Goal: Book appointment/travel/reservation

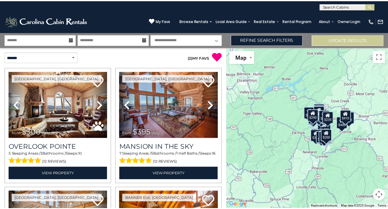
scroll to position [31, 0]
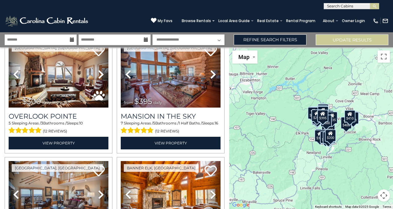
click at [73, 39] on icon at bounding box center [72, 40] width 4 height 4
click at [71, 40] on icon at bounding box center [72, 40] width 4 height 4
click at [33, 38] on input "text" at bounding box center [41, 39] width 72 height 11
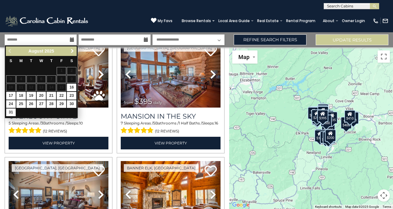
click at [72, 51] on span "Next" at bounding box center [72, 51] width 5 height 5
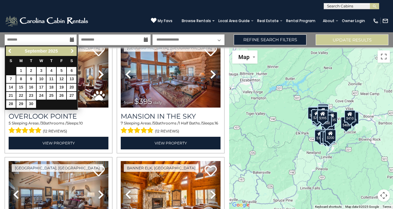
click at [72, 51] on span "Next" at bounding box center [72, 51] width 5 height 5
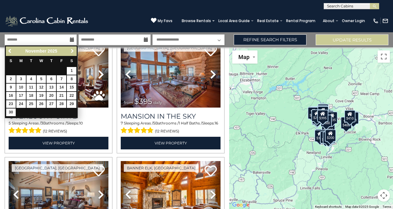
click at [72, 51] on span "Next" at bounding box center [72, 51] width 5 height 5
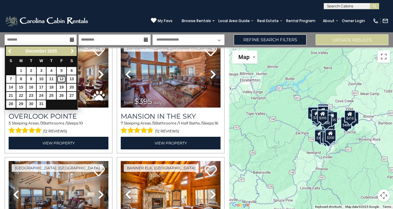
click at [62, 76] on link "12" at bounding box center [62, 79] width 10 height 8
type input "********"
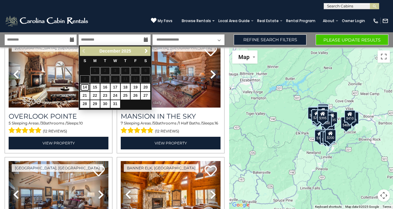
click at [86, 87] on link "14" at bounding box center [85, 88] width 10 height 8
type input "********"
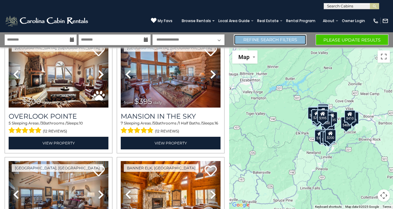
click at [291, 42] on link "Refine Search Filters" at bounding box center [270, 39] width 73 height 11
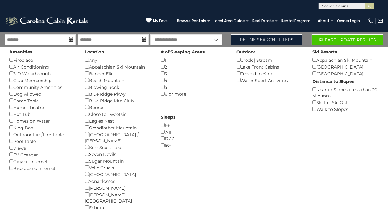
click at [90, 87] on div "Blowing Rock ()" at bounding box center [118, 87] width 66 height 7
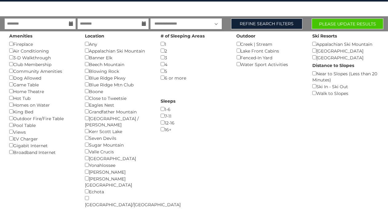
click at [86, 162] on div "Yonahlossee ()" at bounding box center [118, 165] width 66 height 7
click at [354, 25] on button "Please Update Results" at bounding box center [348, 23] width 72 height 11
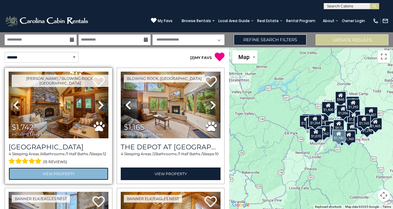
click at [63, 170] on link "View Property" at bounding box center [59, 174] width 100 height 13
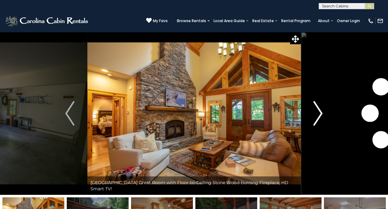
click at [323, 113] on button "Next" at bounding box center [318, 113] width 35 height 163
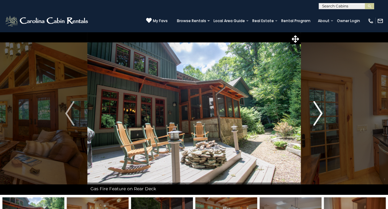
click at [322, 113] on img "Next" at bounding box center [318, 113] width 9 height 25
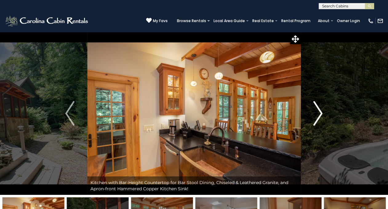
click at [322, 113] on img "Next" at bounding box center [318, 113] width 9 height 25
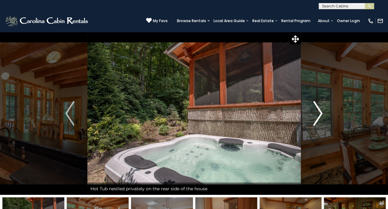
click at [322, 113] on img "Next" at bounding box center [318, 113] width 9 height 25
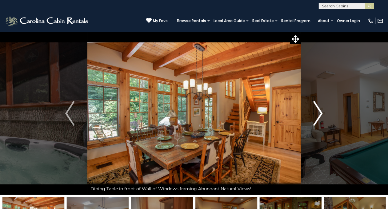
click at [322, 113] on img "Next" at bounding box center [318, 113] width 9 height 25
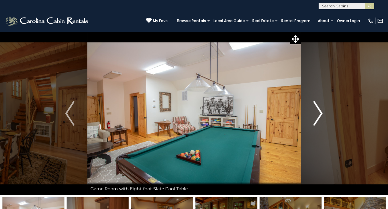
click at [322, 113] on img "Next" at bounding box center [318, 113] width 9 height 25
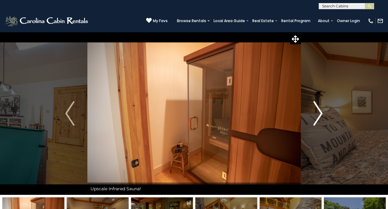
click at [322, 113] on img "Next" at bounding box center [318, 113] width 9 height 25
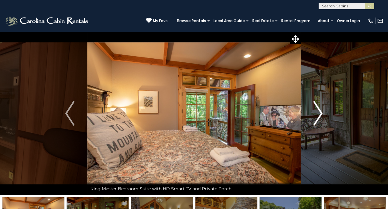
click at [322, 113] on img "Next" at bounding box center [318, 113] width 9 height 25
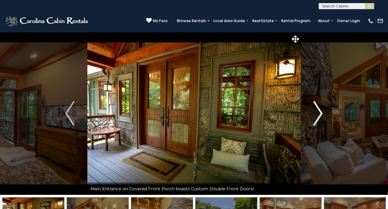
click at [322, 113] on img "Next" at bounding box center [318, 113] width 9 height 25
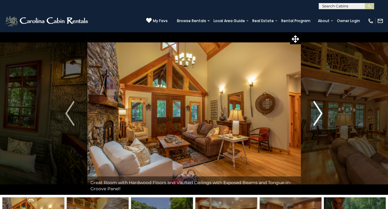
click at [322, 113] on img "Next" at bounding box center [318, 113] width 9 height 25
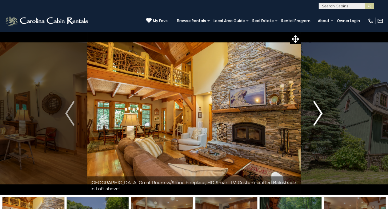
click at [322, 113] on img "Next" at bounding box center [318, 113] width 9 height 25
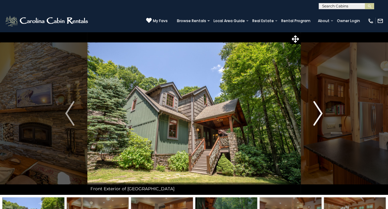
click at [322, 113] on img "Next" at bounding box center [318, 113] width 9 height 25
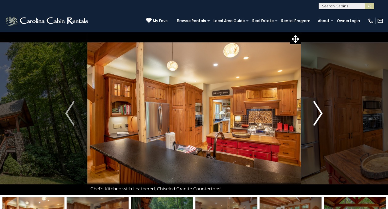
click at [322, 113] on img "Next" at bounding box center [318, 113] width 9 height 25
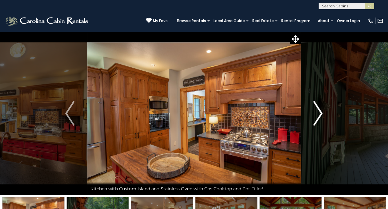
click at [322, 113] on img "Next" at bounding box center [318, 113] width 9 height 25
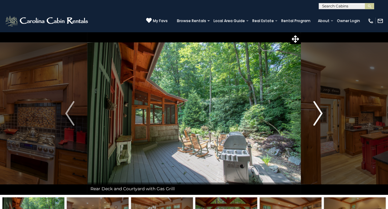
click at [322, 113] on img "Next" at bounding box center [318, 113] width 9 height 25
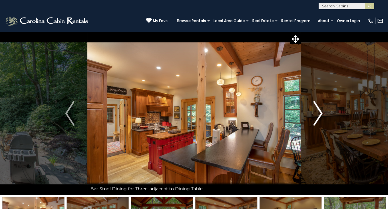
click at [322, 113] on img "Next" at bounding box center [318, 113] width 9 height 25
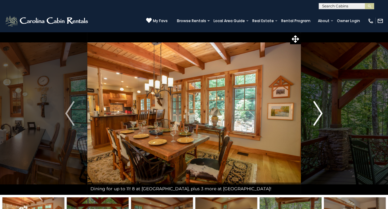
click at [322, 113] on img "Next" at bounding box center [318, 113] width 9 height 25
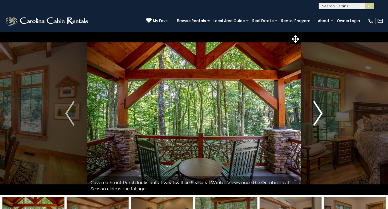
click at [322, 113] on img "Next" at bounding box center [318, 113] width 9 height 25
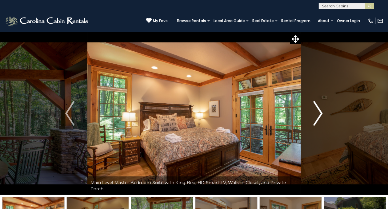
click at [322, 113] on img "Next" at bounding box center [318, 113] width 9 height 25
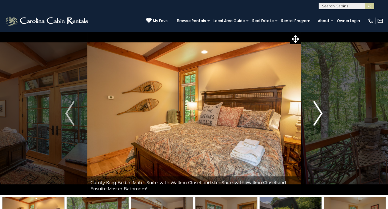
click at [322, 113] on img "Next" at bounding box center [318, 113] width 9 height 25
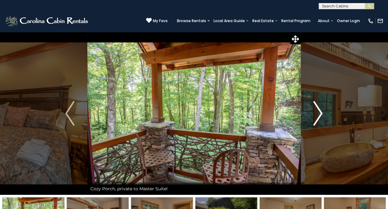
click at [322, 113] on img "Next" at bounding box center [318, 113] width 9 height 25
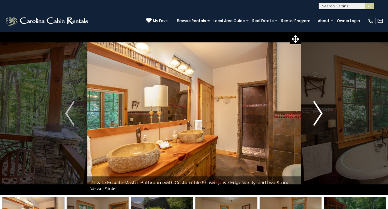
click at [322, 113] on img "Next" at bounding box center [318, 113] width 9 height 25
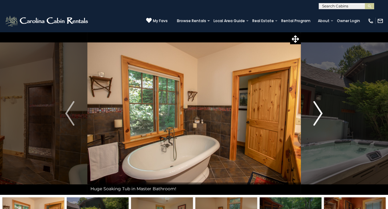
click at [322, 113] on img "Next" at bounding box center [318, 113] width 9 height 25
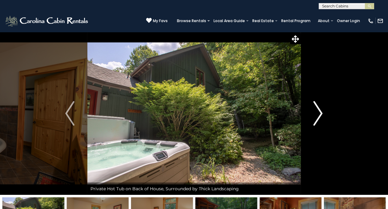
click at [322, 113] on img "Next" at bounding box center [318, 113] width 9 height 25
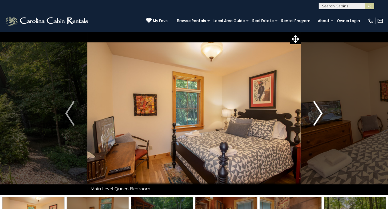
click at [322, 113] on img "Next" at bounding box center [318, 113] width 9 height 25
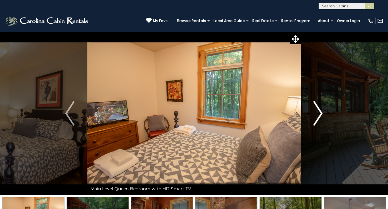
click at [322, 113] on img "Next" at bounding box center [318, 113] width 9 height 25
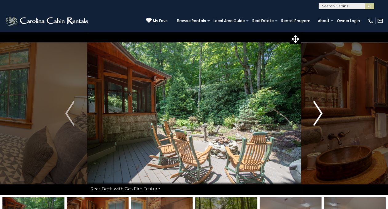
click at [322, 113] on img "Next" at bounding box center [318, 113] width 9 height 25
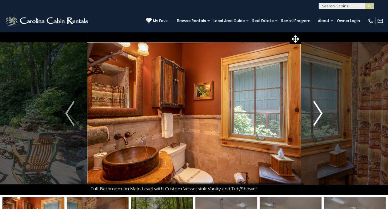
click at [322, 113] on img "Next" at bounding box center [318, 113] width 9 height 25
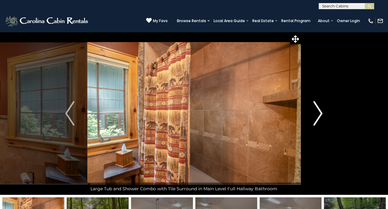
click at [322, 113] on img "Next" at bounding box center [318, 113] width 9 height 25
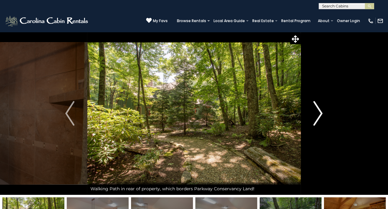
click at [322, 113] on img "Next" at bounding box center [318, 113] width 9 height 25
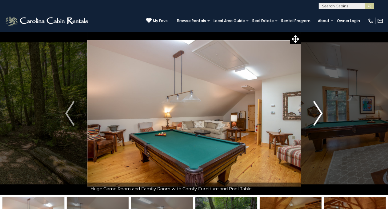
click at [322, 113] on img "Next" at bounding box center [318, 113] width 9 height 25
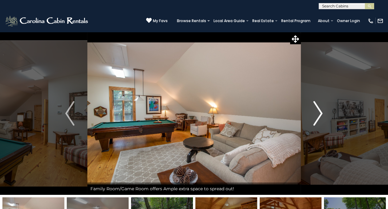
click at [322, 113] on img "Next" at bounding box center [318, 113] width 9 height 25
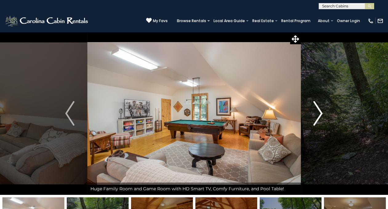
click at [322, 113] on img "Next" at bounding box center [318, 113] width 9 height 25
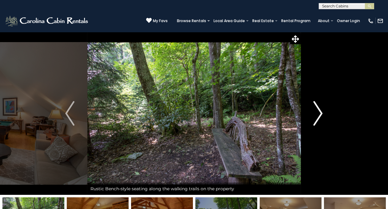
click at [322, 113] on img "Next" at bounding box center [318, 113] width 9 height 25
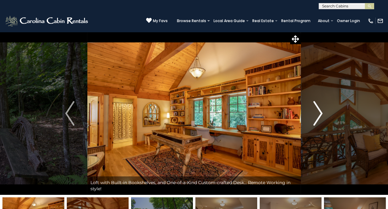
click at [322, 113] on img "Next" at bounding box center [318, 113] width 9 height 25
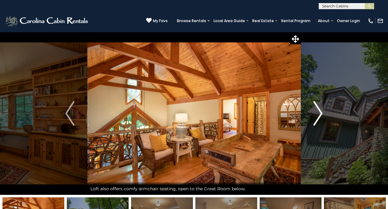
click at [322, 113] on img "Next" at bounding box center [318, 113] width 9 height 25
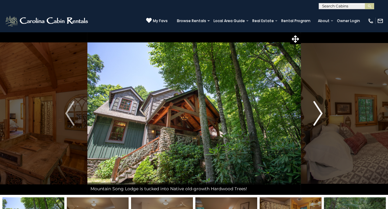
click at [322, 113] on img "Next" at bounding box center [318, 113] width 9 height 25
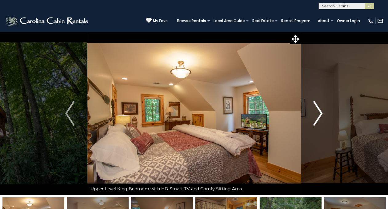
click at [322, 113] on img "Next" at bounding box center [318, 113] width 9 height 25
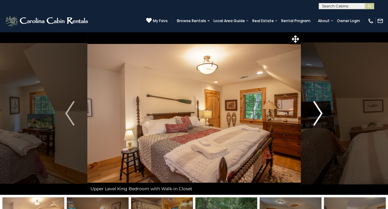
click at [322, 113] on img "Next" at bounding box center [318, 113] width 9 height 25
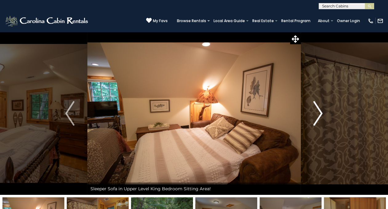
click at [322, 113] on img "Next" at bounding box center [318, 113] width 9 height 25
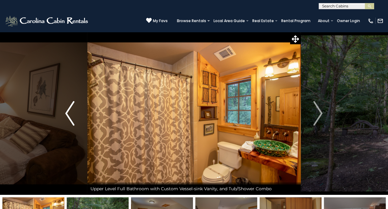
click at [68, 117] on img "Previous" at bounding box center [69, 113] width 9 height 25
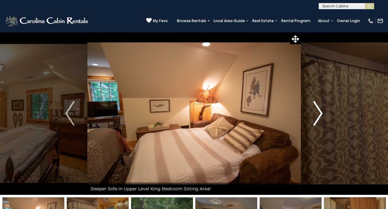
click at [321, 109] on img "Next" at bounding box center [318, 113] width 9 height 25
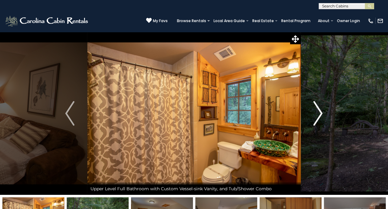
click at [320, 112] on img "Next" at bounding box center [318, 113] width 9 height 25
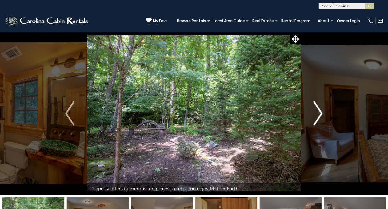
click at [318, 118] on img "Next" at bounding box center [318, 113] width 9 height 25
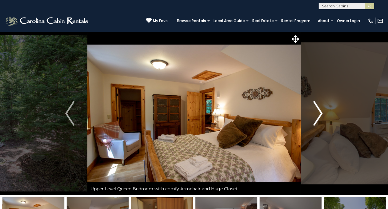
click at [318, 116] on img "Next" at bounding box center [318, 113] width 9 height 25
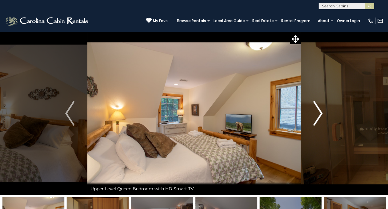
click at [318, 116] on img "Next" at bounding box center [318, 113] width 9 height 25
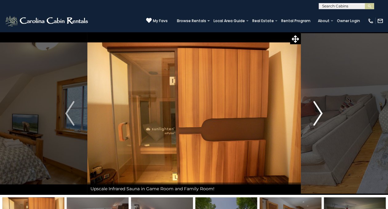
click at [318, 116] on img "Next" at bounding box center [318, 113] width 9 height 25
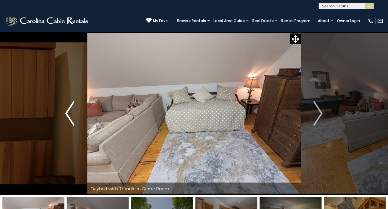
click at [67, 114] on img "Previous" at bounding box center [69, 113] width 9 height 25
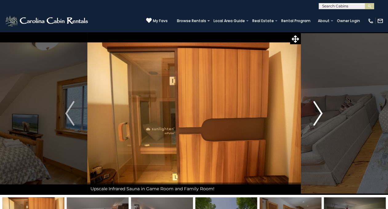
click at [317, 116] on img "Next" at bounding box center [318, 113] width 9 height 25
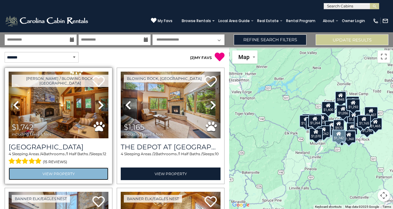
click at [58, 171] on link "View Property" at bounding box center [59, 174] width 100 height 13
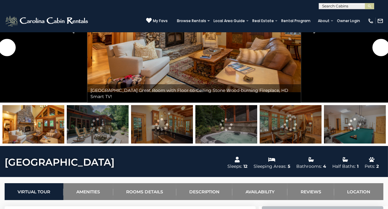
scroll to position [154, 0]
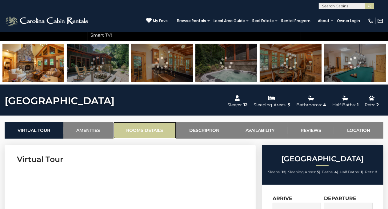
click at [149, 128] on link "Rooms Details" at bounding box center [144, 130] width 63 height 17
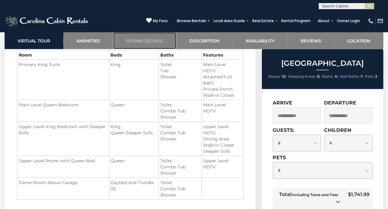
scroll to position [762, 0]
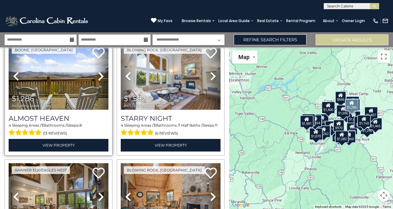
scroll to position [277, 0]
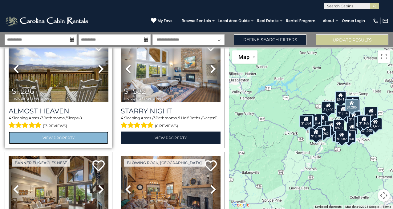
click at [68, 133] on link "View Property" at bounding box center [59, 138] width 100 height 13
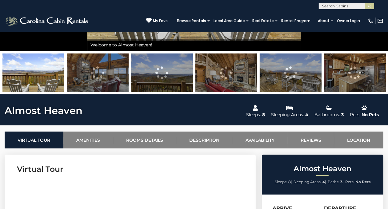
scroll to position [154, 0]
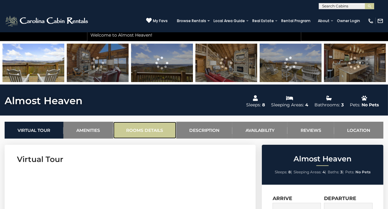
click at [131, 128] on link "Rooms Details" at bounding box center [144, 130] width 63 height 17
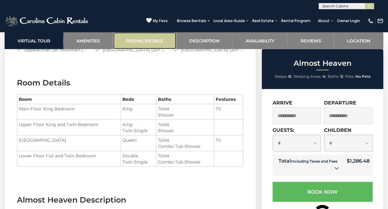
scroll to position [674, 0]
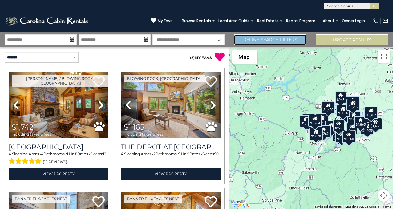
click at [284, 37] on link "Refine Search Filters" at bounding box center [270, 39] width 73 height 11
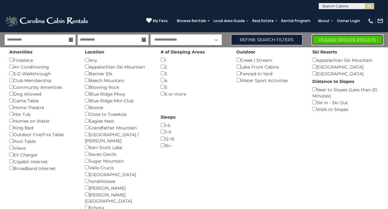
click at [343, 37] on button "Please Update Results" at bounding box center [348, 39] width 72 height 11
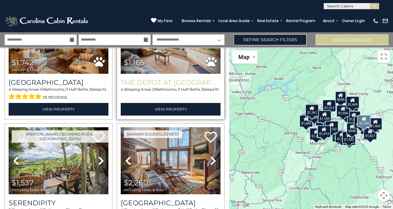
scroll to position [92, 0]
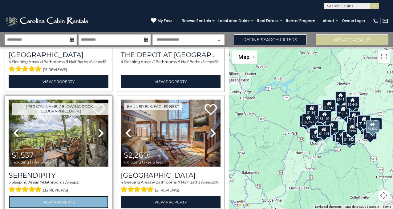
click at [54, 196] on link "View Property" at bounding box center [59, 202] width 100 height 13
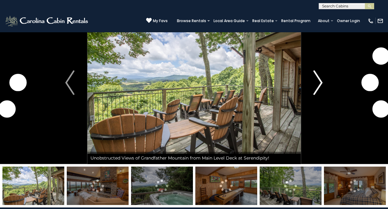
scroll to position [154, 0]
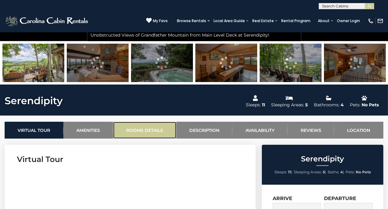
click at [134, 131] on link "Rooms Details" at bounding box center [144, 130] width 63 height 17
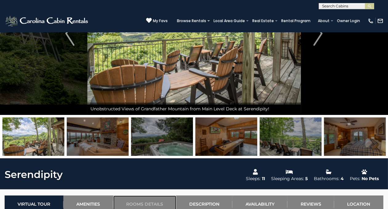
scroll to position [23, 0]
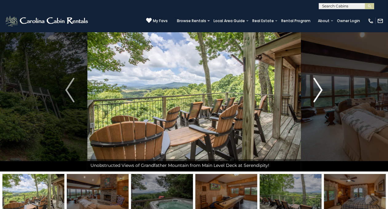
click at [327, 86] on button "Next" at bounding box center [318, 90] width 35 height 163
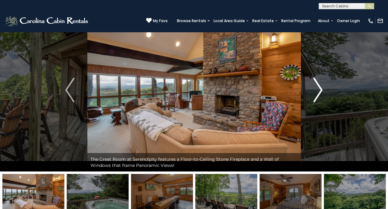
click at [319, 89] on img "Next" at bounding box center [318, 90] width 9 height 25
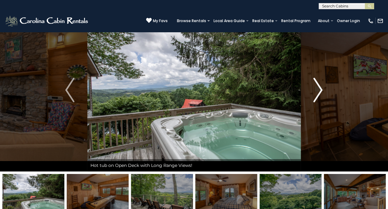
click at [319, 89] on img "Next" at bounding box center [318, 90] width 9 height 25
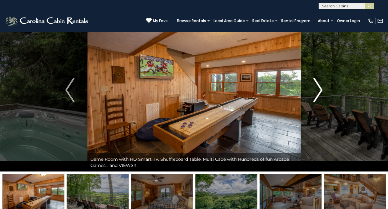
click at [319, 89] on img "Next" at bounding box center [318, 90] width 9 height 25
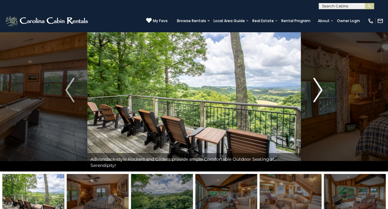
click at [319, 89] on img "Next" at bounding box center [318, 90] width 9 height 25
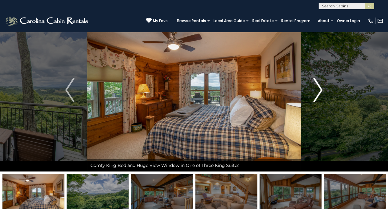
click at [319, 89] on img "Next" at bounding box center [318, 90] width 9 height 25
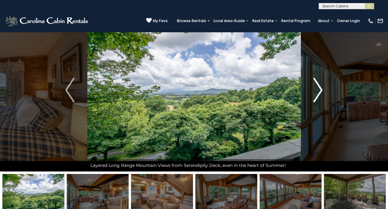
click at [319, 89] on img "Next" at bounding box center [318, 90] width 9 height 25
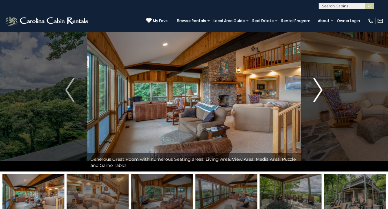
click at [319, 89] on img "Next" at bounding box center [318, 90] width 9 height 25
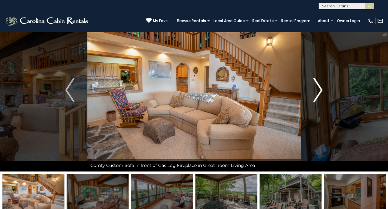
click at [319, 89] on img "Next" at bounding box center [318, 90] width 9 height 25
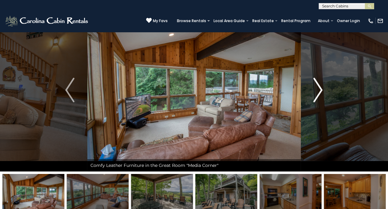
click at [319, 89] on img "Next" at bounding box center [318, 90] width 9 height 25
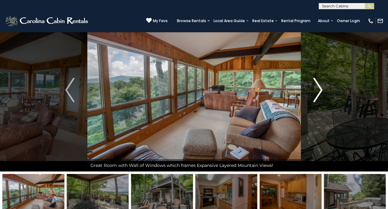
click at [319, 89] on img "Next" at bounding box center [318, 90] width 9 height 25
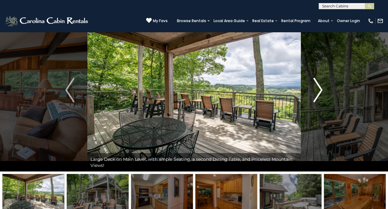
click at [319, 89] on img "Next" at bounding box center [318, 90] width 9 height 25
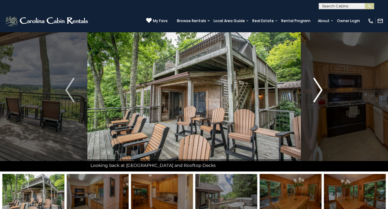
click at [319, 89] on img "Next" at bounding box center [318, 90] width 9 height 25
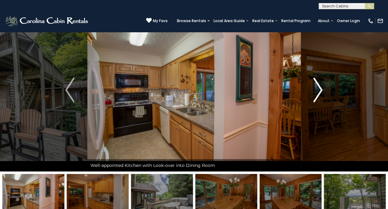
click at [319, 89] on img "Next" at bounding box center [318, 90] width 9 height 25
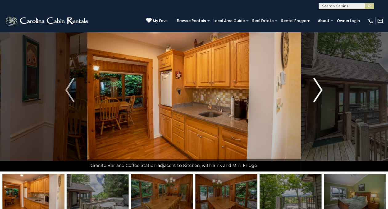
click at [319, 89] on img "Next" at bounding box center [318, 90] width 9 height 25
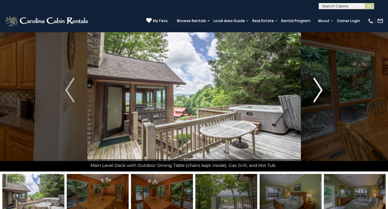
click at [319, 89] on img "Next" at bounding box center [318, 90] width 9 height 25
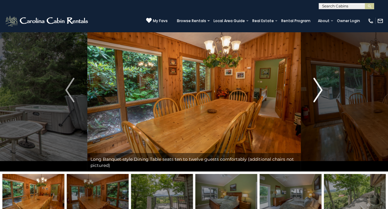
click at [319, 89] on img "Next" at bounding box center [318, 90] width 9 height 25
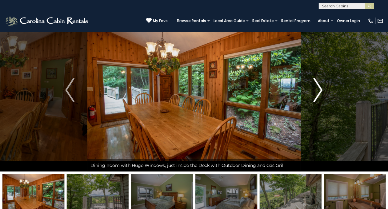
click at [319, 89] on img "Next" at bounding box center [318, 90] width 9 height 25
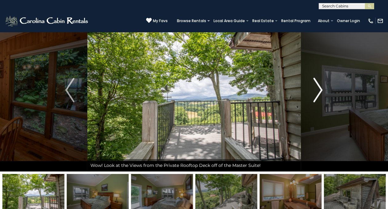
click at [319, 89] on img "Next" at bounding box center [318, 90] width 9 height 25
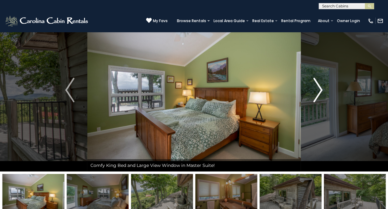
click at [319, 89] on img "Next" at bounding box center [318, 90] width 9 height 25
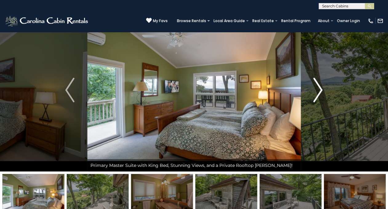
click at [319, 89] on img "Next" at bounding box center [318, 90] width 9 height 25
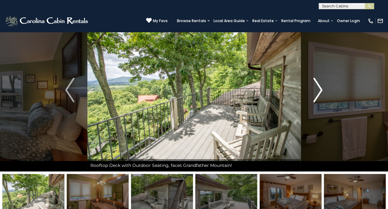
click at [319, 89] on img "Next" at bounding box center [318, 90] width 9 height 25
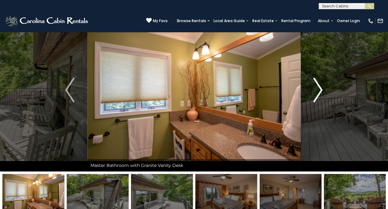
click at [319, 89] on img "Next" at bounding box center [318, 90] width 9 height 25
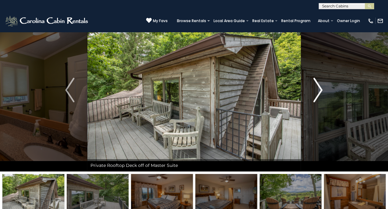
click at [319, 89] on img "Next" at bounding box center [318, 90] width 9 height 25
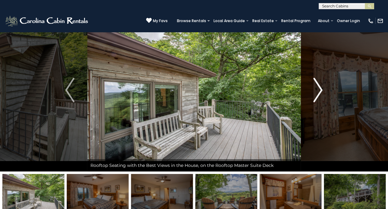
click at [319, 89] on img "Next" at bounding box center [318, 90] width 9 height 25
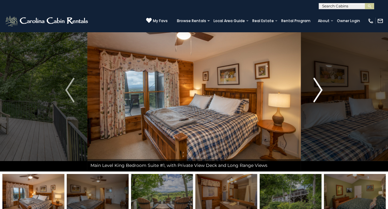
click at [319, 89] on img "Next" at bounding box center [318, 90] width 9 height 25
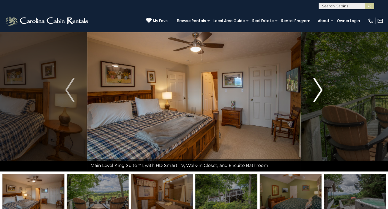
click at [319, 89] on img "Next" at bounding box center [318, 90] width 9 height 25
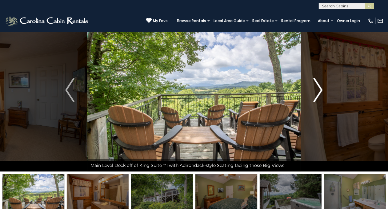
click at [319, 89] on img "Next" at bounding box center [318, 90] width 9 height 25
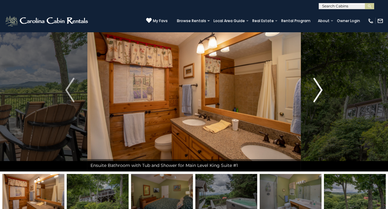
click at [319, 89] on img "Next" at bounding box center [318, 90] width 9 height 25
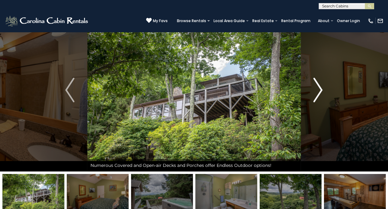
click at [319, 89] on img "Next" at bounding box center [318, 90] width 9 height 25
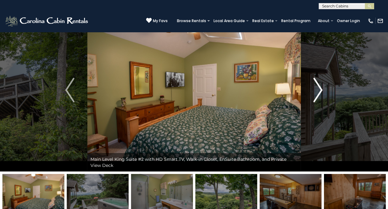
click at [319, 89] on img "Next" at bounding box center [318, 90] width 9 height 25
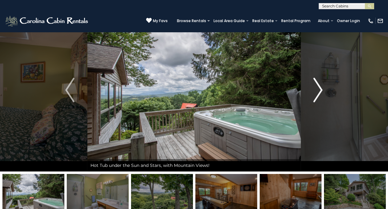
click at [319, 89] on img "Next" at bounding box center [318, 90] width 9 height 25
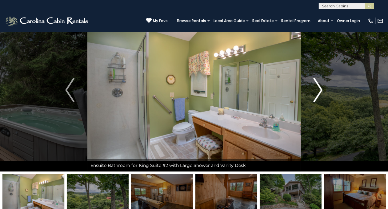
click at [319, 89] on img "Next" at bounding box center [318, 90] width 9 height 25
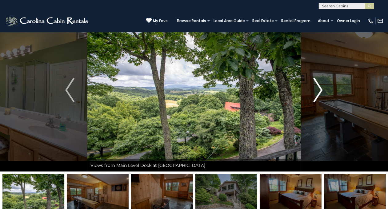
click at [319, 89] on img "Next" at bounding box center [318, 90] width 9 height 25
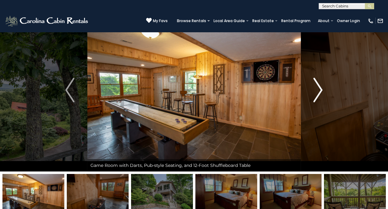
click at [319, 89] on img "Next" at bounding box center [318, 90] width 9 height 25
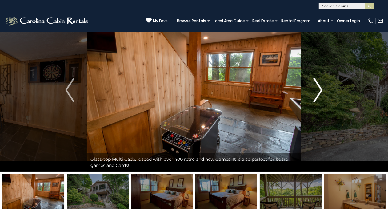
click at [319, 89] on img "Next" at bounding box center [318, 90] width 9 height 25
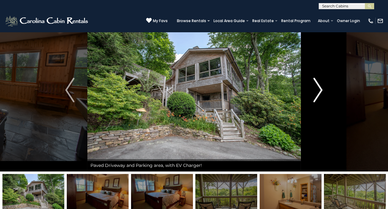
click at [319, 89] on img "Next" at bounding box center [318, 90] width 9 height 25
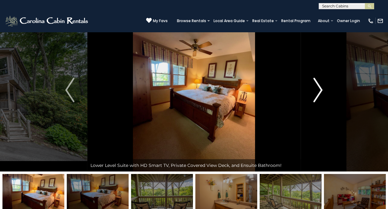
click at [319, 89] on img "Next" at bounding box center [318, 90] width 9 height 25
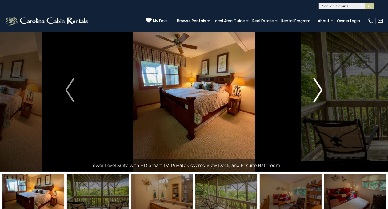
click at [319, 89] on img "Next" at bounding box center [318, 90] width 9 height 25
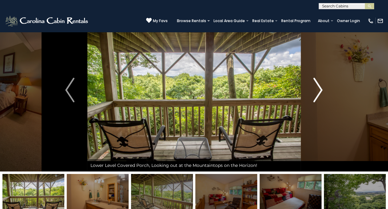
click at [319, 89] on img "Next" at bounding box center [318, 90] width 9 height 25
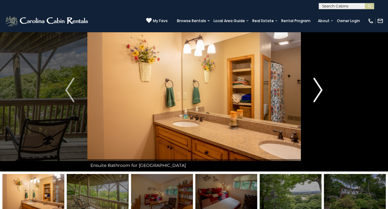
click at [319, 89] on img "Next" at bounding box center [318, 90] width 9 height 25
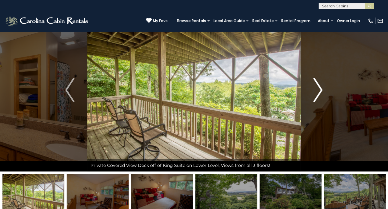
click at [319, 89] on img "Next" at bounding box center [318, 90] width 9 height 25
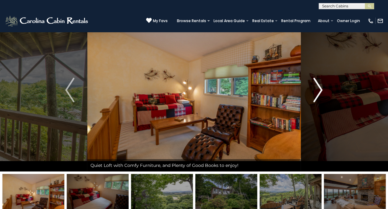
click at [311, 84] on button "Next" at bounding box center [318, 90] width 35 height 163
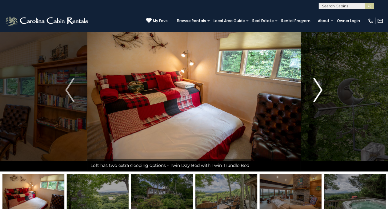
click at [322, 78] on img "Next" at bounding box center [318, 90] width 9 height 25
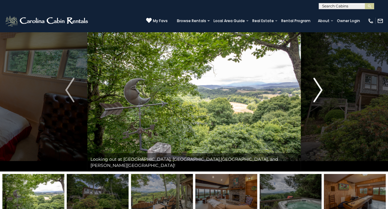
click at [322, 78] on img "Next" at bounding box center [318, 90] width 9 height 25
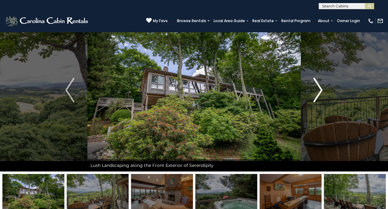
click at [322, 78] on img "Next" at bounding box center [318, 90] width 9 height 25
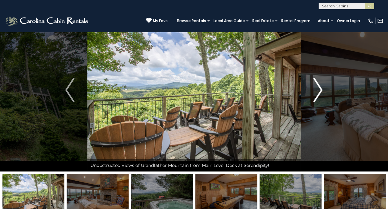
click at [322, 78] on img "Next" at bounding box center [318, 90] width 9 height 25
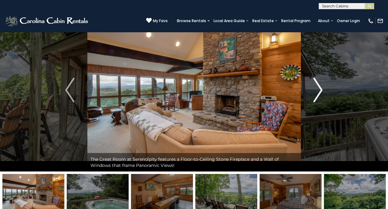
click at [322, 88] on img "Next" at bounding box center [318, 90] width 9 height 25
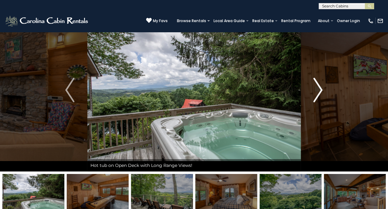
click at [322, 88] on img "Next" at bounding box center [318, 90] width 9 height 25
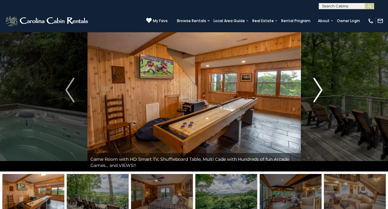
click at [322, 88] on img "Next" at bounding box center [318, 90] width 9 height 25
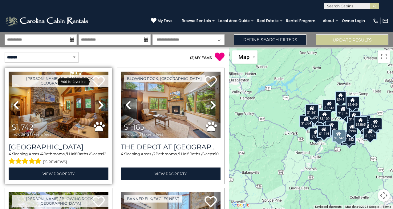
click at [98, 82] on icon at bounding box center [98, 81] width 12 height 12
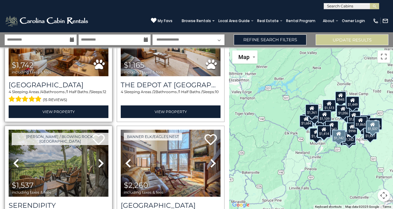
scroll to position [31, 0]
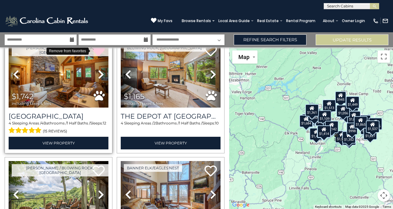
click at [97, 54] on icon at bounding box center [98, 51] width 12 height 12
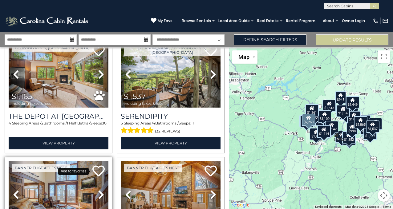
click at [96, 169] on icon at bounding box center [98, 171] width 12 height 12
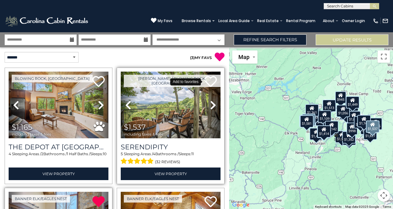
click at [206, 79] on icon at bounding box center [210, 81] width 12 height 12
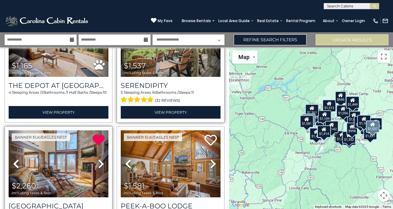
scroll to position [123, 0]
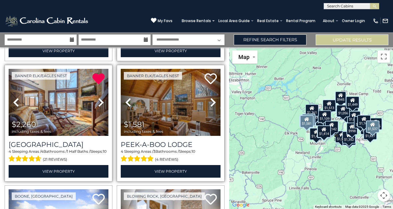
click at [210, 102] on icon at bounding box center [213, 103] width 6 height 10
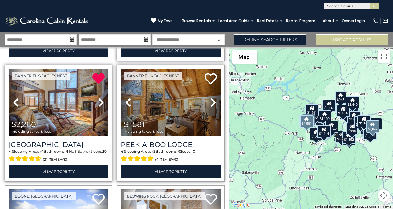
click at [211, 100] on icon at bounding box center [213, 103] width 6 height 10
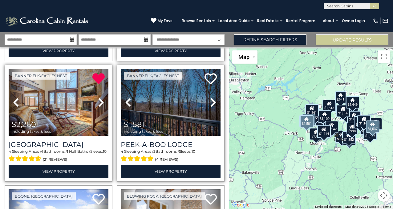
click at [211, 100] on icon at bounding box center [213, 103] width 6 height 10
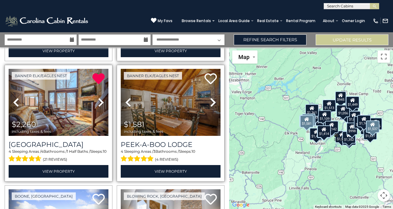
click at [211, 100] on icon at bounding box center [213, 103] width 6 height 10
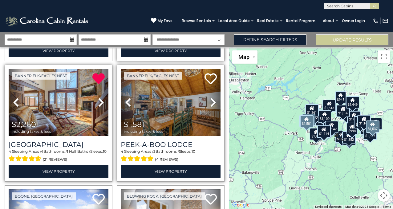
click at [211, 100] on icon at bounding box center [213, 103] width 6 height 10
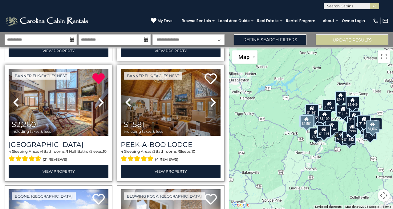
click at [211, 100] on icon at bounding box center [213, 103] width 6 height 10
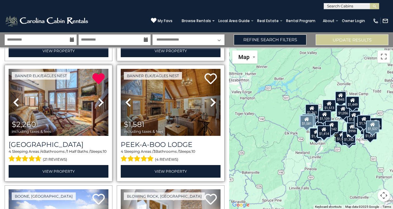
click at [211, 100] on icon at bounding box center [213, 103] width 6 height 10
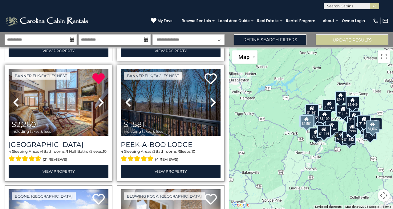
click at [211, 100] on icon at bounding box center [213, 103] width 6 height 10
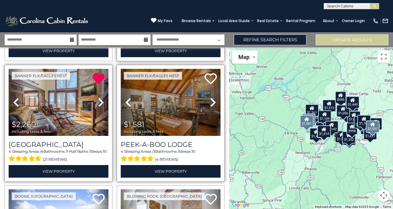
click at [211, 100] on icon at bounding box center [213, 103] width 6 height 10
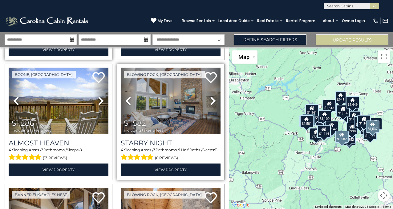
scroll to position [246, 0]
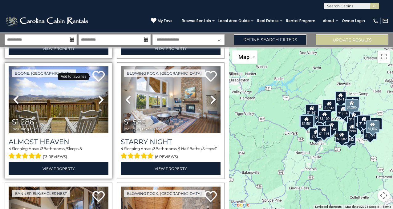
click at [96, 71] on icon at bounding box center [98, 76] width 12 height 12
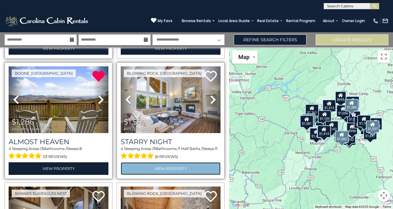
click at [176, 166] on link "View Property" at bounding box center [171, 168] width 100 height 13
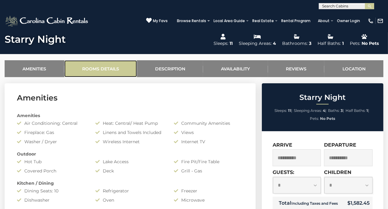
click at [98, 72] on link "Rooms Details" at bounding box center [100, 68] width 73 height 17
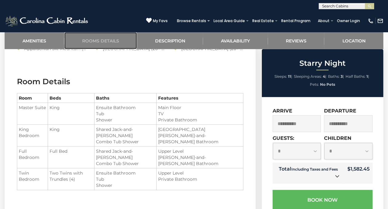
scroll to position [437, 0]
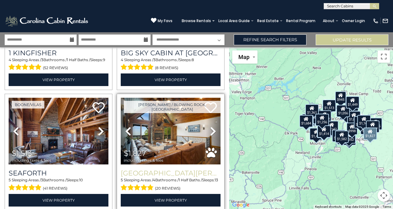
scroll to position [585, 0]
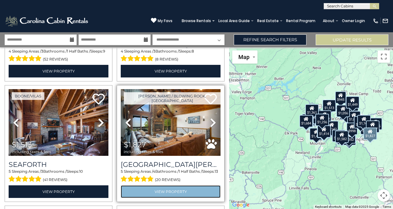
click at [169, 186] on link "View Property" at bounding box center [171, 192] width 100 height 13
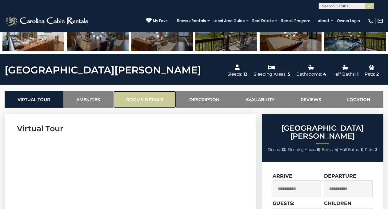
click at [135, 102] on link "Rooms Details" at bounding box center [144, 99] width 63 height 17
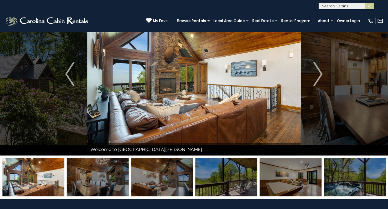
scroll to position [9, 0]
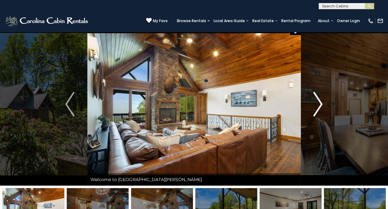
click at [318, 102] on img "Next" at bounding box center [318, 104] width 9 height 25
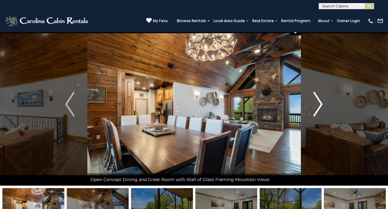
click at [319, 102] on img "Next" at bounding box center [318, 104] width 9 height 25
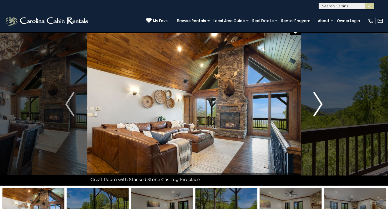
click at [319, 102] on img "Next" at bounding box center [318, 104] width 9 height 25
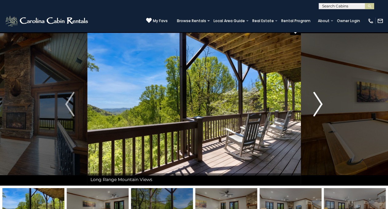
click at [319, 102] on img "Next" at bounding box center [318, 104] width 9 height 25
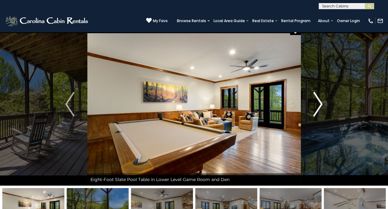
click at [319, 102] on img "Next" at bounding box center [318, 104] width 9 height 25
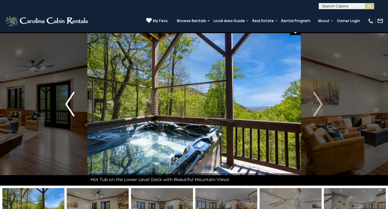
click at [66, 102] on img "Previous" at bounding box center [69, 104] width 9 height 25
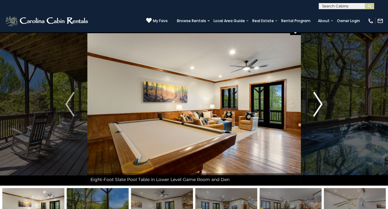
click at [319, 104] on img "Next" at bounding box center [318, 104] width 9 height 25
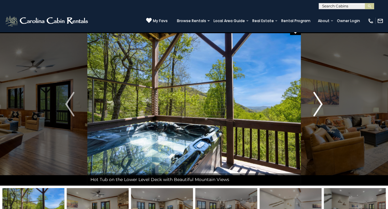
click at [319, 104] on img "Next" at bounding box center [318, 104] width 9 height 25
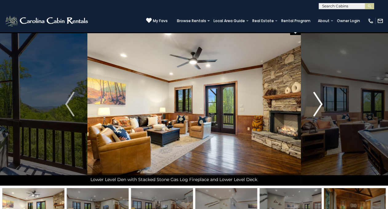
click at [319, 104] on img "Next" at bounding box center [318, 104] width 9 height 25
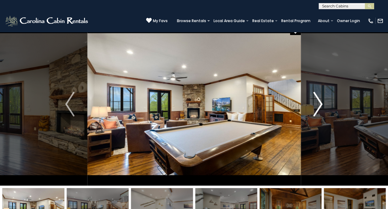
click at [319, 104] on img "Next" at bounding box center [318, 104] width 9 height 25
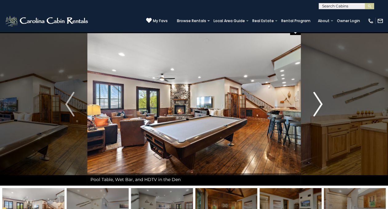
click at [319, 104] on img "Next" at bounding box center [318, 104] width 9 height 25
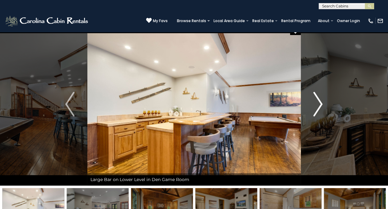
click at [319, 104] on img "Next" at bounding box center [318, 104] width 9 height 25
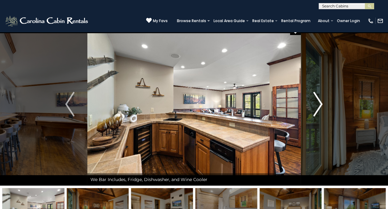
click at [319, 104] on img "Next" at bounding box center [318, 104] width 9 height 25
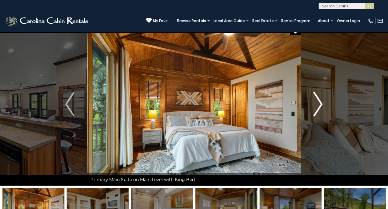
click at [319, 104] on img "Next" at bounding box center [318, 104] width 9 height 25
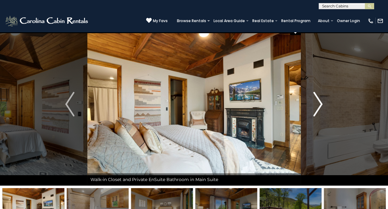
click at [319, 104] on img "Next" at bounding box center [318, 104] width 9 height 25
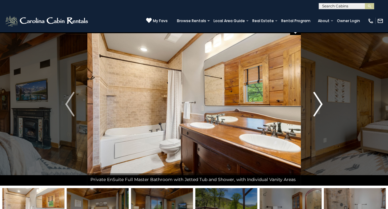
click at [319, 104] on img "Next" at bounding box center [318, 104] width 9 height 25
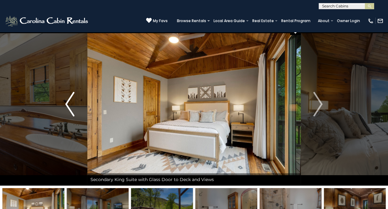
click at [68, 106] on img "Previous" at bounding box center [69, 104] width 9 height 25
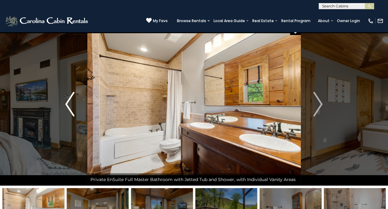
click at [68, 106] on img "Previous" at bounding box center [69, 104] width 9 height 25
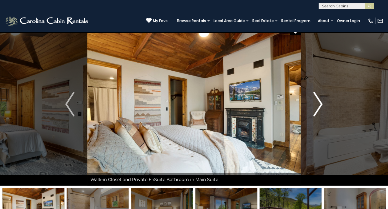
click at [319, 103] on img "Next" at bounding box center [318, 104] width 9 height 25
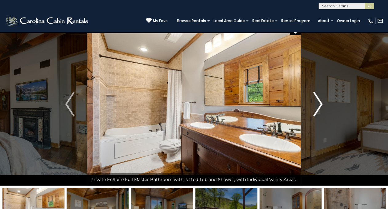
click at [319, 103] on img "Next" at bounding box center [318, 104] width 9 height 25
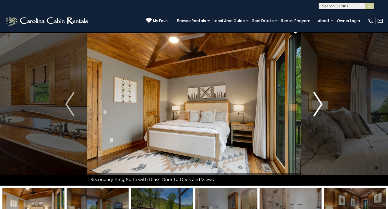
click at [319, 103] on img "Next" at bounding box center [318, 104] width 9 height 25
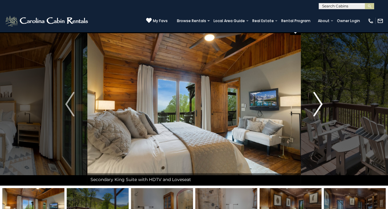
click at [319, 103] on img "Next" at bounding box center [318, 104] width 9 height 25
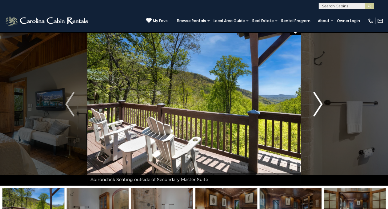
click at [319, 103] on img "Next" at bounding box center [318, 104] width 9 height 25
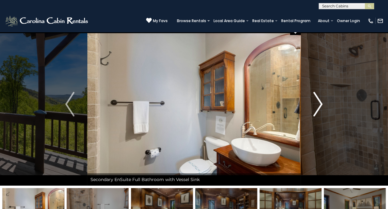
click at [319, 103] on img "Next" at bounding box center [318, 104] width 9 height 25
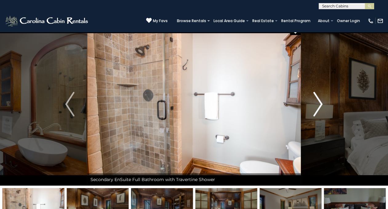
click at [319, 103] on img "Next" at bounding box center [318, 104] width 9 height 25
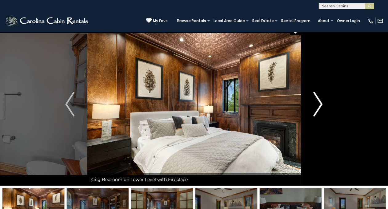
click at [319, 103] on img "Next" at bounding box center [318, 104] width 9 height 25
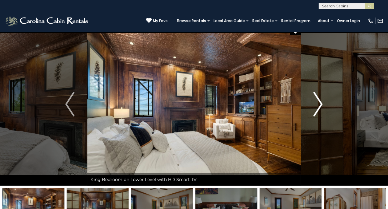
click at [319, 103] on img "Next" at bounding box center [318, 104] width 9 height 25
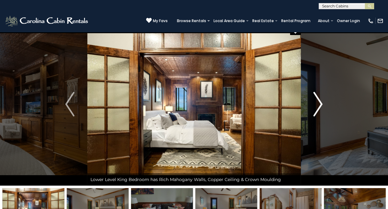
click at [319, 103] on img "Next" at bounding box center [318, 104] width 9 height 25
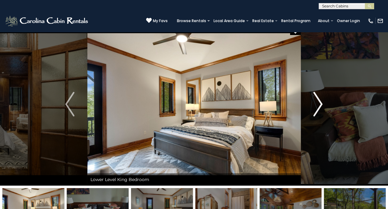
click at [319, 103] on img "Next" at bounding box center [318, 104] width 9 height 25
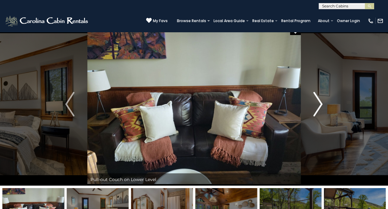
click at [319, 103] on img "Next" at bounding box center [318, 104] width 9 height 25
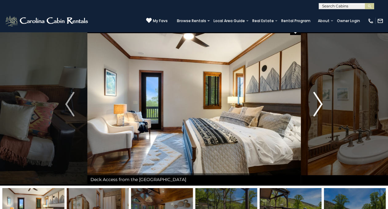
click at [321, 103] on img "Next" at bounding box center [318, 104] width 9 height 25
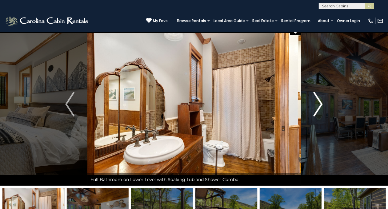
click at [321, 103] on img "Next" at bounding box center [318, 104] width 9 height 25
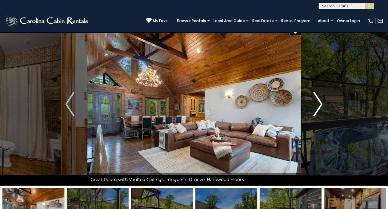
click at [321, 103] on img "Next" at bounding box center [318, 104] width 9 height 25
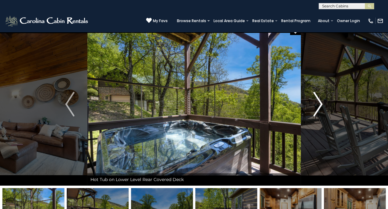
click at [321, 103] on img "Next" at bounding box center [318, 104] width 9 height 25
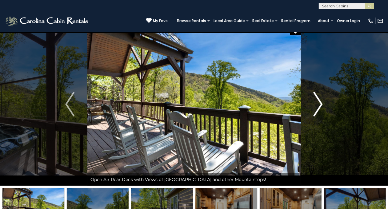
click at [321, 103] on img "Next" at bounding box center [318, 104] width 9 height 25
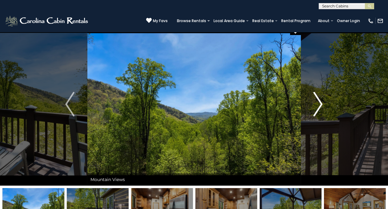
click at [321, 103] on img "Next" at bounding box center [318, 104] width 9 height 25
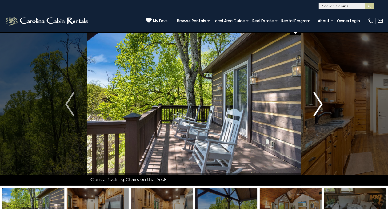
click at [321, 102] on img "Next" at bounding box center [318, 104] width 9 height 25
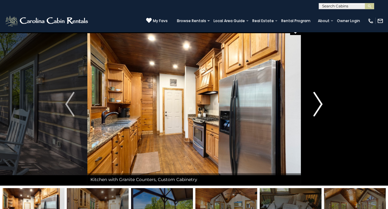
click at [321, 102] on img "Next" at bounding box center [318, 104] width 9 height 25
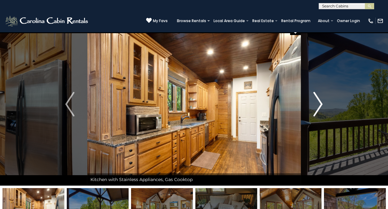
click at [321, 102] on img "Next" at bounding box center [318, 104] width 9 height 25
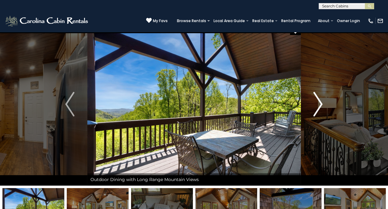
click at [321, 102] on img "Next" at bounding box center [318, 104] width 9 height 25
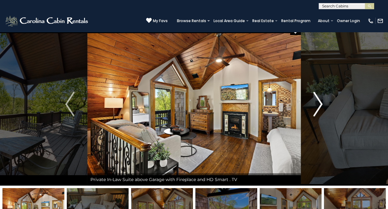
click at [321, 102] on img "Next" at bounding box center [318, 104] width 9 height 25
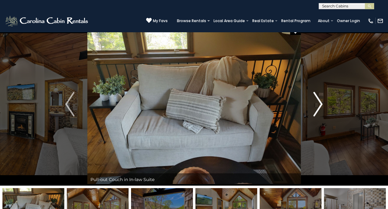
click at [321, 102] on img "Next" at bounding box center [318, 104] width 9 height 25
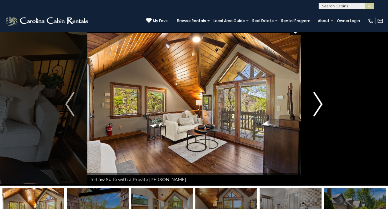
click at [321, 102] on img "Next" at bounding box center [318, 104] width 9 height 25
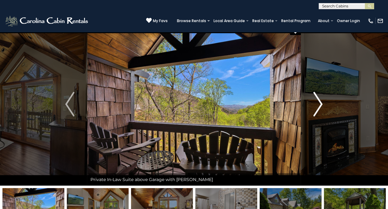
click at [321, 102] on img "Next" at bounding box center [318, 104] width 9 height 25
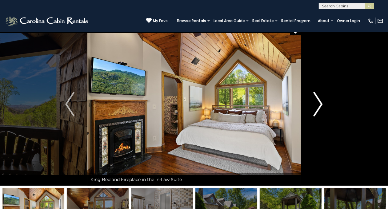
click at [321, 102] on img "Next" at bounding box center [318, 104] width 9 height 25
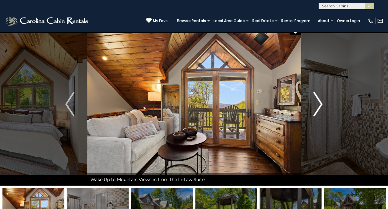
click at [321, 102] on img "Next" at bounding box center [318, 104] width 9 height 25
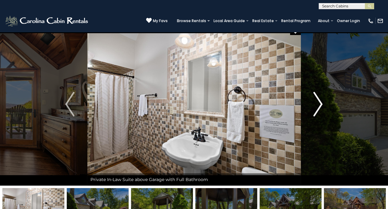
click at [321, 102] on img "Next" at bounding box center [318, 104] width 9 height 25
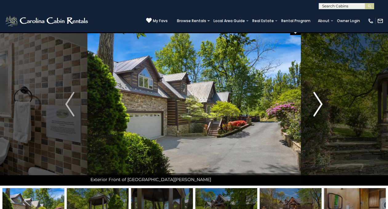
click at [321, 102] on img "Next" at bounding box center [318, 104] width 9 height 25
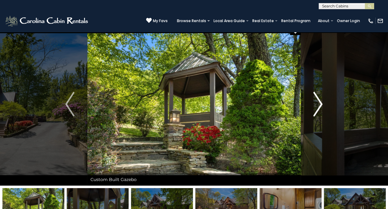
click at [321, 102] on img "Next" at bounding box center [318, 104] width 9 height 25
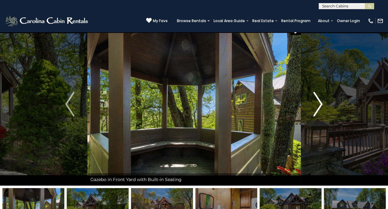
click at [321, 102] on img "Next" at bounding box center [318, 104] width 9 height 25
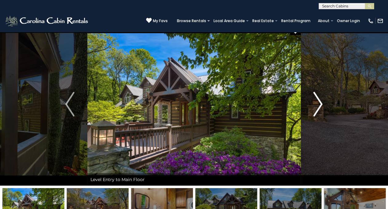
click at [321, 102] on img "Next" at bounding box center [318, 104] width 9 height 25
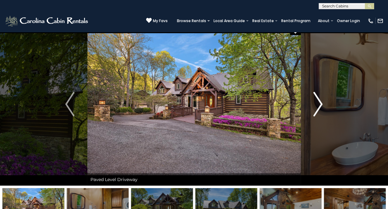
click at [321, 102] on img "Next" at bounding box center [318, 104] width 9 height 25
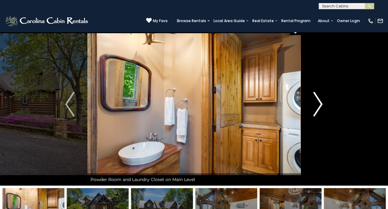
click at [321, 102] on img "Next" at bounding box center [318, 104] width 9 height 25
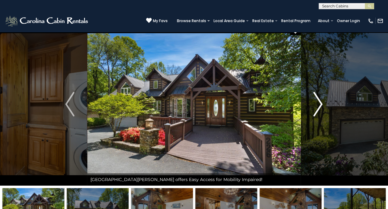
click at [321, 102] on img "Next" at bounding box center [318, 104] width 9 height 25
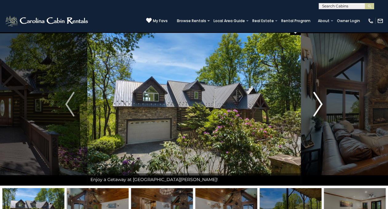
click at [319, 103] on img "Next" at bounding box center [318, 104] width 9 height 25
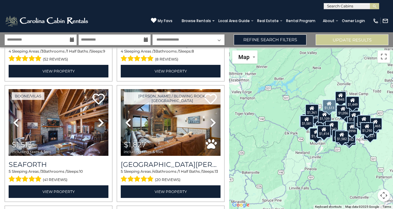
scroll to position [615, 0]
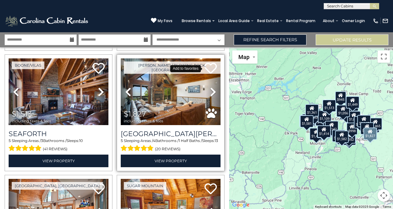
click at [208, 62] on icon at bounding box center [210, 68] width 12 height 12
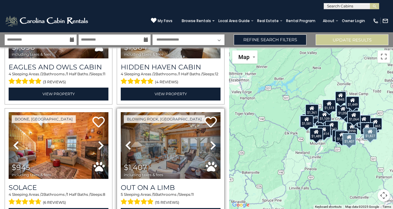
scroll to position [954, 0]
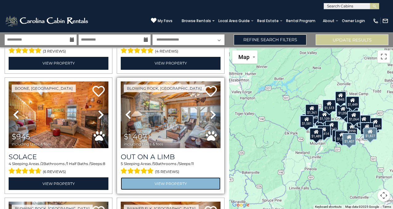
click at [177, 178] on link "View Property" at bounding box center [171, 184] width 100 height 13
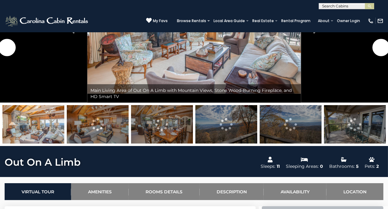
scroll to position [154, 0]
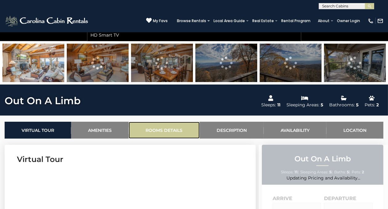
click at [167, 128] on link "Rooms Details" at bounding box center [164, 130] width 71 height 17
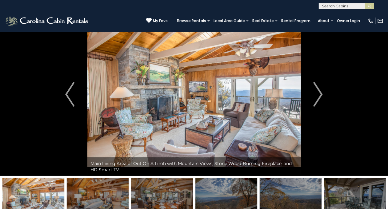
scroll to position [18, 0]
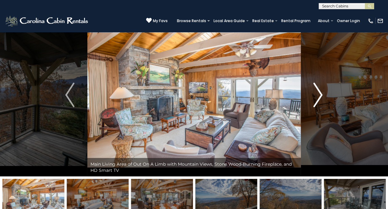
click at [319, 94] on img "Next" at bounding box center [318, 95] width 9 height 25
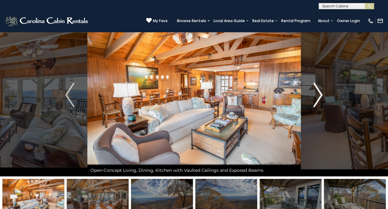
click at [319, 94] on img "Next" at bounding box center [318, 95] width 9 height 25
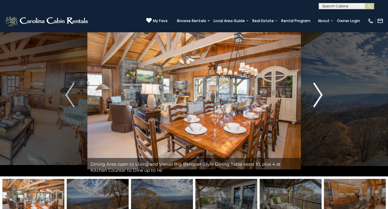
click at [319, 94] on img "Next" at bounding box center [318, 95] width 9 height 25
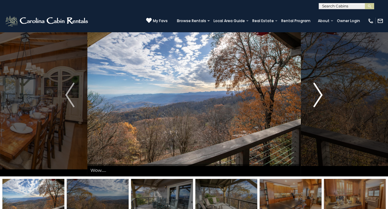
click at [319, 94] on img "Next" at bounding box center [318, 95] width 9 height 25
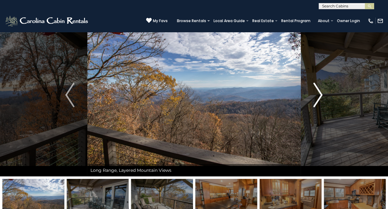
click at [319, 94] on img "Next" at bounding box center [318, 95] width 9 height 25
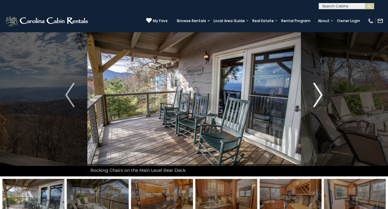
click at [319, 94] on img "Next" at bounding box center [318, 95] width 9 height 25
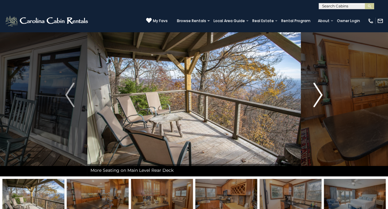
click at [319, 94] on img "Next" at bounding box center [318, 95] width 9 height 25
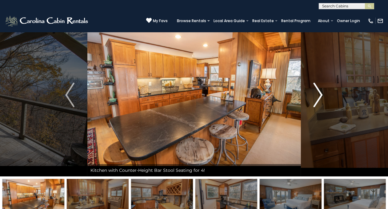
click at [319, 94] on img "Next" at bounding box center [318, 95] width 9 height 25
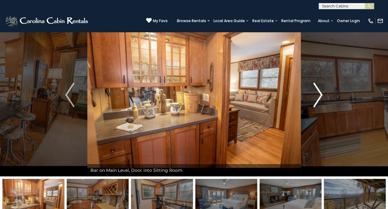
click at [319, 94] on img "Next" at bounding box center [318, 95] width 9 height 25
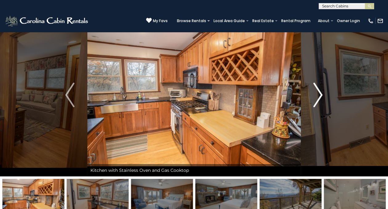
click at [319, 94] on img "Next" at bounding box center [318, 95] width 9 height 25
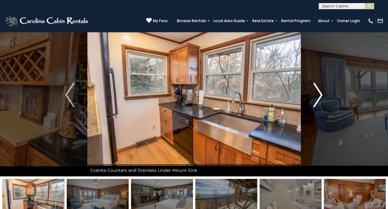
click at [319, 94] on img "Next" at bounding box center [318, 95] width 9 height 25
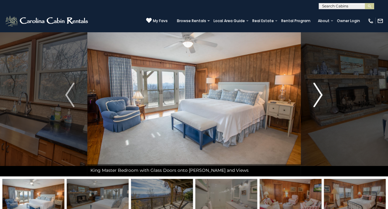
click at [319, 94] on img "Next" at bounding box center [318, 95] width 9 height 25
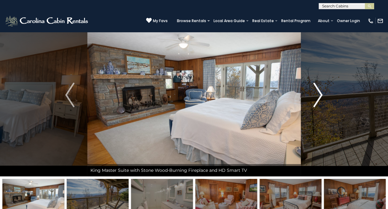
click at [319, 94] on img "Next" at bounding box center [318, 95] width 9 height 25
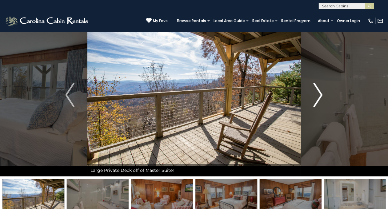
click at [319, 94] on img "Next" at bounding box center [318, 95] width 9 height 25
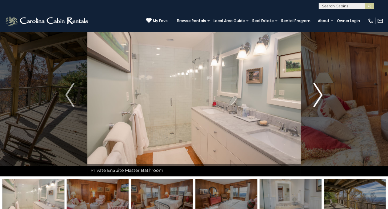
click at [319, 94] on img "Next" at bounding box center [318, 95] width 9 height 25
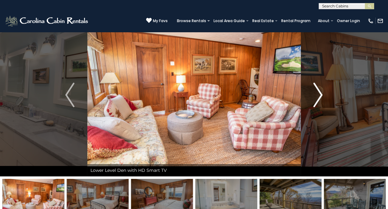
click at [319, 94] on img "Next" at bounding box center [318, 95] width 9 height 25
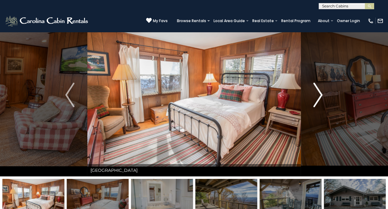
click at [319, 94] on img "Next" at bounding box center [318, 95] width 9 height 25
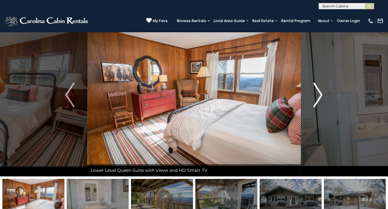
click at [319, 94] on img "Next" at bounding box center [318, 95] width 9 height 25
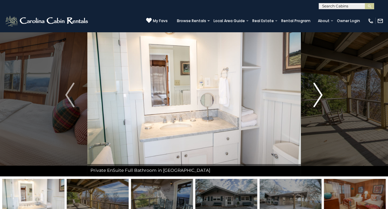
click at [319, 94] on img "Next" at bounding box center [318, 95] width 9 height 25
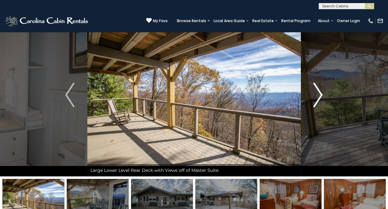
click at [319, 94] on img "Next" at bounding box center [318, 95] width 9 height 25
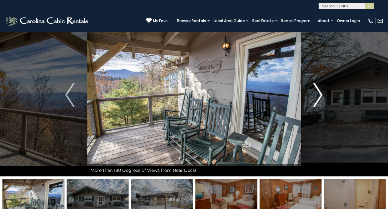
click at [319, 94] on img "Next" at bounding box center [318, 95] width 9 height 25
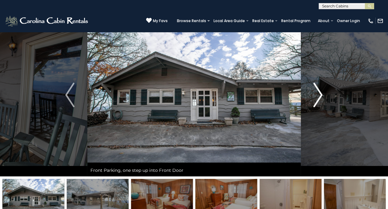
click at [319, 94] on img "Next" at bounding box center [318, 95] width 9 height 25
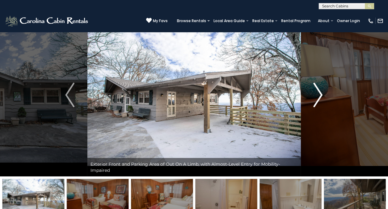
click at [319, 94] on img "Next" at bounding box center [318, 95] width 9 height 25
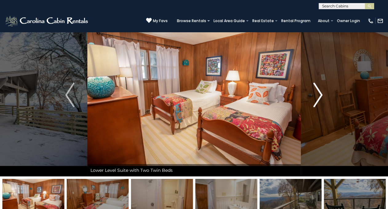
click at [319, 94] on img "Next" at bounding box center [318, 95] width 9 height 25
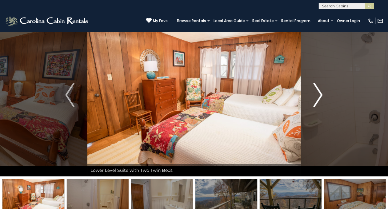
click at [319, 94] on img "Next" at bounding box center [318, 95] width 9 height 25
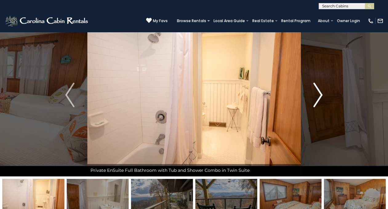
click at [319, 94] on img "Next" at bounding box center [318, 95] width 9 height 25
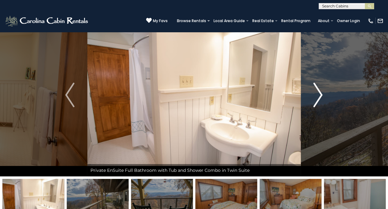
click at [319, 94] on img "Next" at bounding box center [318, 95] width 9 height 25
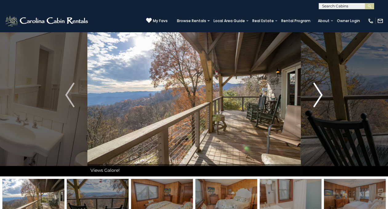
click at [319, 94] on img "Next" at bounding box center [318, 95] width 9 height 25
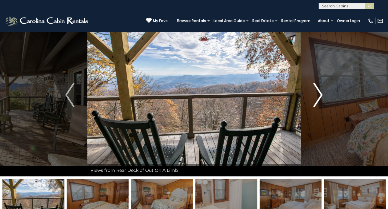
click at [319, 94] on img "Next" at bounding box center [318, 95] width 9 height 25
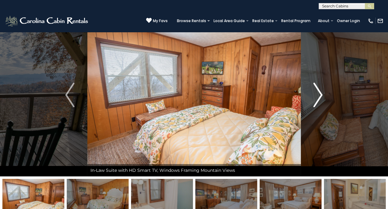
click at [319, 94] on img "Next" at bounding box center [318, 95] width 9 height 25
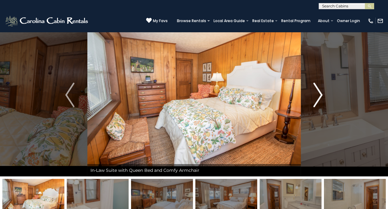
click at [319, 94] on img "Next" at bounding box center [318, 95] width 9 height 25
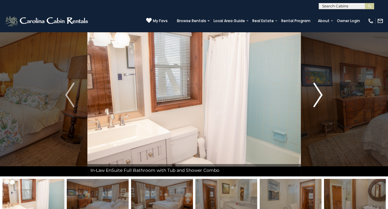
click at [319, 94] on img "Next" at bounding box center [318, 95] width 9 height 25
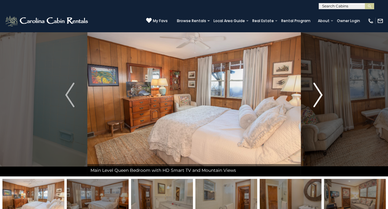
click at [319, 94] on img "Next" at bounding box center [318, 95] width 9 height 25
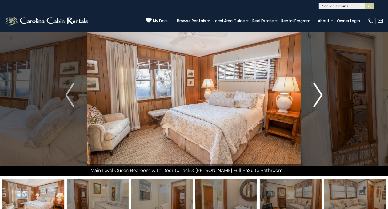
click at [319, 94] on img "Next" at bounding box center [318, 95] width 9 height 25
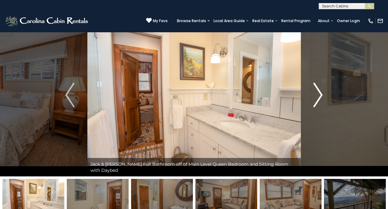
click at [319, 94] on img "Next" at bounding box center [318, 95] width 9 height 25
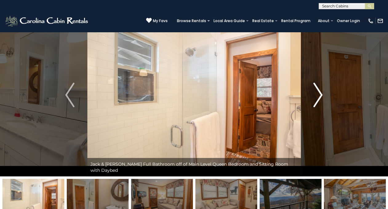
click at [319, 94] on img "Next" at bounding box center [318, 95] width 9 height 25
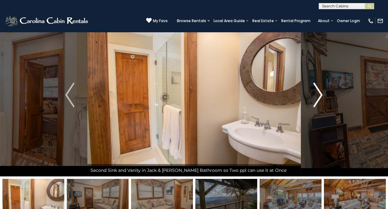
click at [319, 94] on img "Next" at bounding box center [318, 95] width 9 height 25
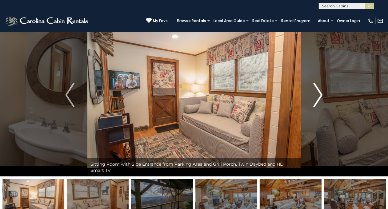
click at [319, 94] on img "Next" at bounding box center [318, 95] width 9 height 25
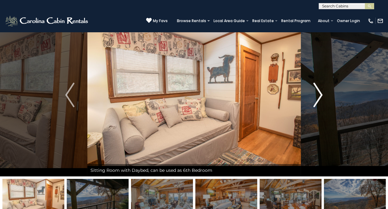
click at [319, 94] on img "Next" at bounding box center [318, 95] width 9 height 25
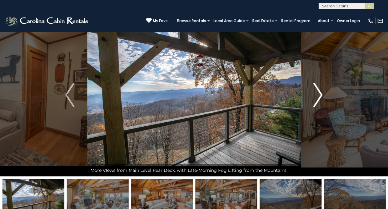
click at [319, 94] on img "Next" at bounding box center [318, 95] width 9 height 25
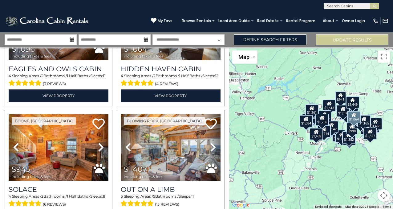
scroll to position [954, 0]
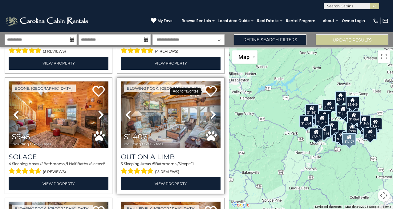
click at [206, 85] on icon at bounding box center [210, 91] width 12 height 12
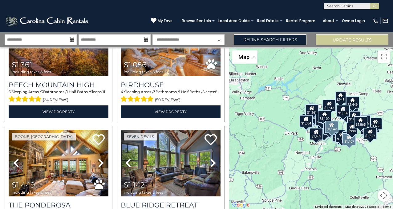
scroll to position [1539, 0]
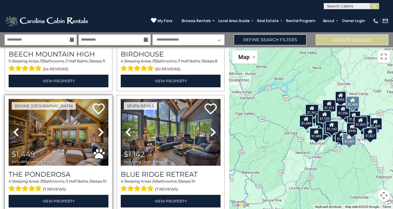
click at [102, 127] on icon at bounding box center [101, 132] width 6 height 10
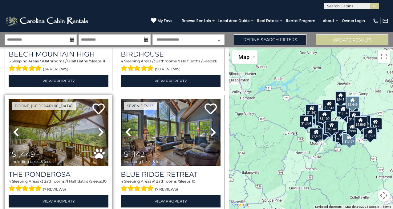
click at [99, 127] on icon at bounding box center [101, 132] width 6 height 10
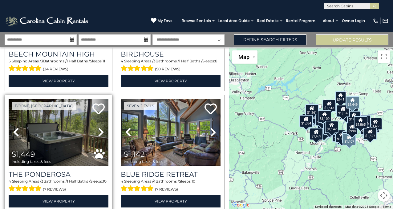
click at [99, 127] on icon at bounding box center [101, 132] width 6 height 10
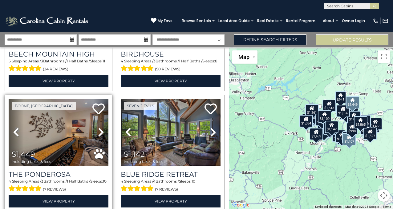
click at [99, 127] on icon at bounding box center [101, 132] width 6 height 10
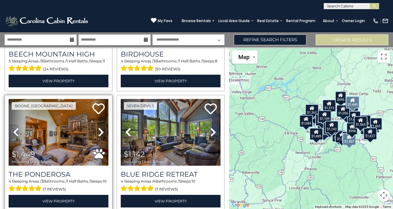
click at [99, 127] on icon at bounding box center [101, 132] width 6 height 10
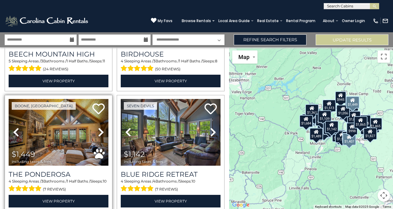
click at [99, 127] on icon at bounding box center [101, 132] width 6 height 10
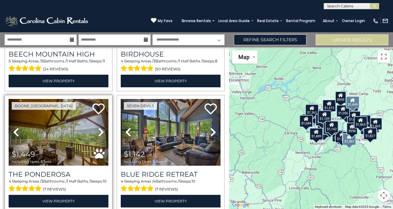
click at [99, 127] on icon at bounding box center [101, 132] width 6 height 10
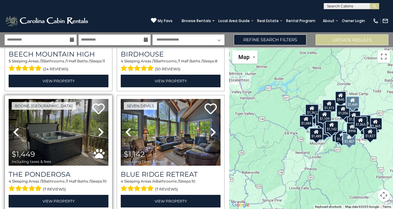
click at [99, 127] on icon at bounding box center [101, 132] width 6 height 10
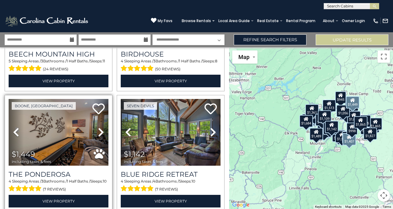
click at [99, 127] on icon at bounding box center [101, 132] width 6 height 10
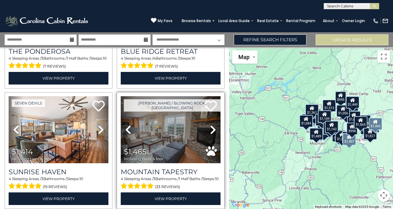
scroll to position [1681, 0]
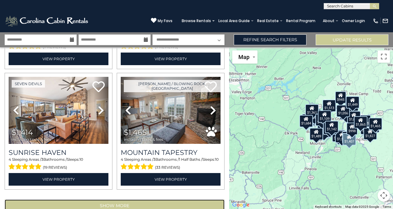
click at [118, 200] on button "Show More" at bounding box center [115, 206] width 220 height 12
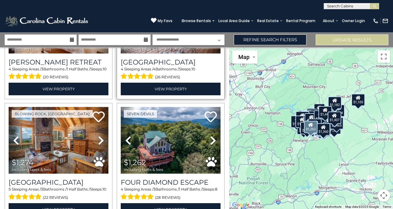
scroll to position [1896, 0]
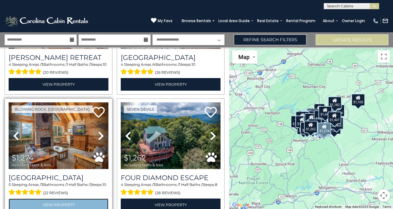
click at [50, 199] on link "View Property" at bounding box center [59, 205] width 100 height 13
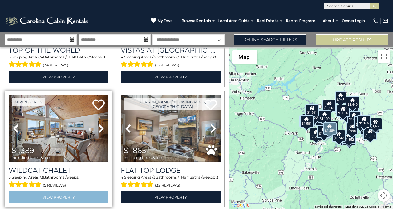
scroll to position [1323, 0]
